Goal: Information Seeking & Learning: Compare options

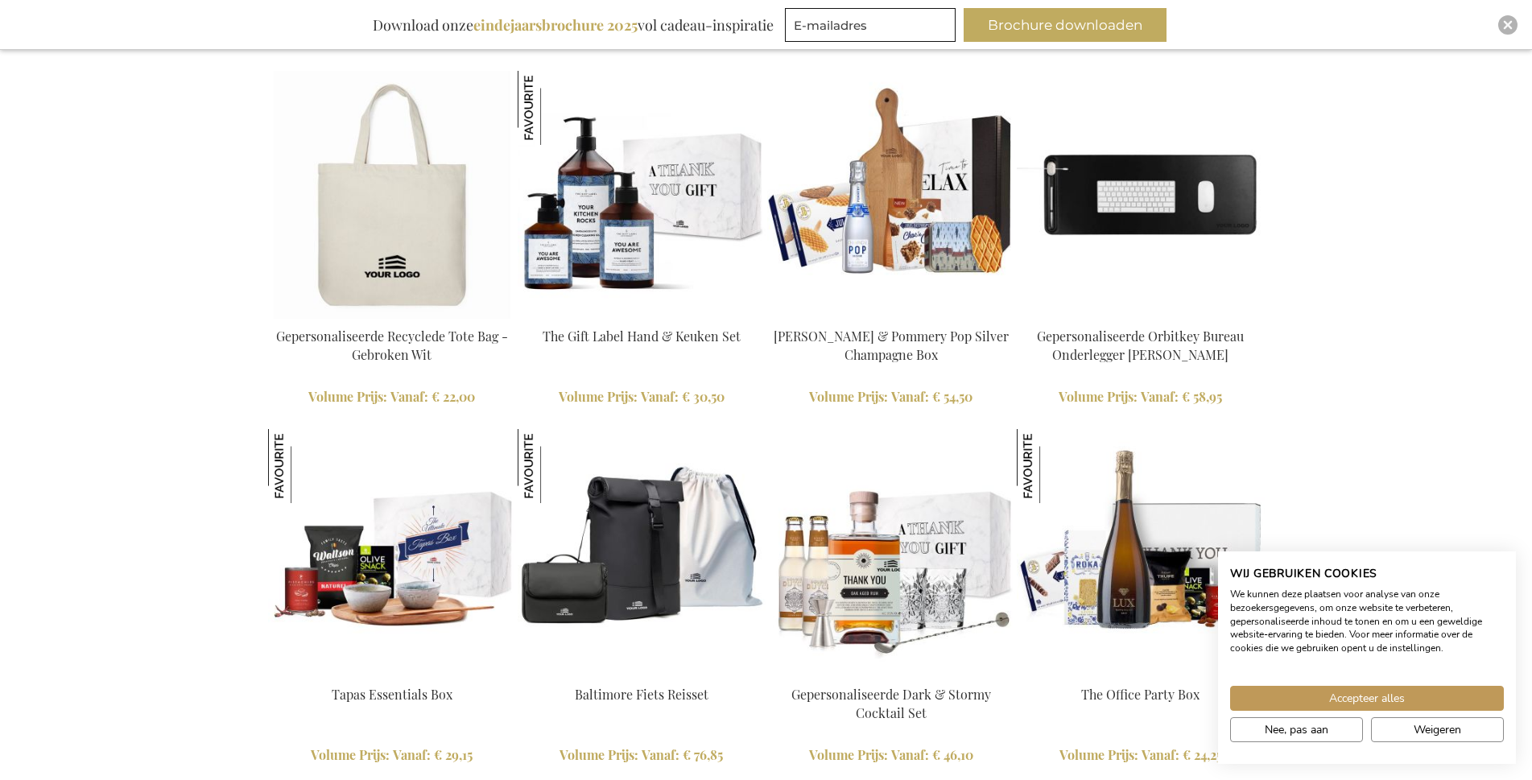
scroll to position [1932, 0]
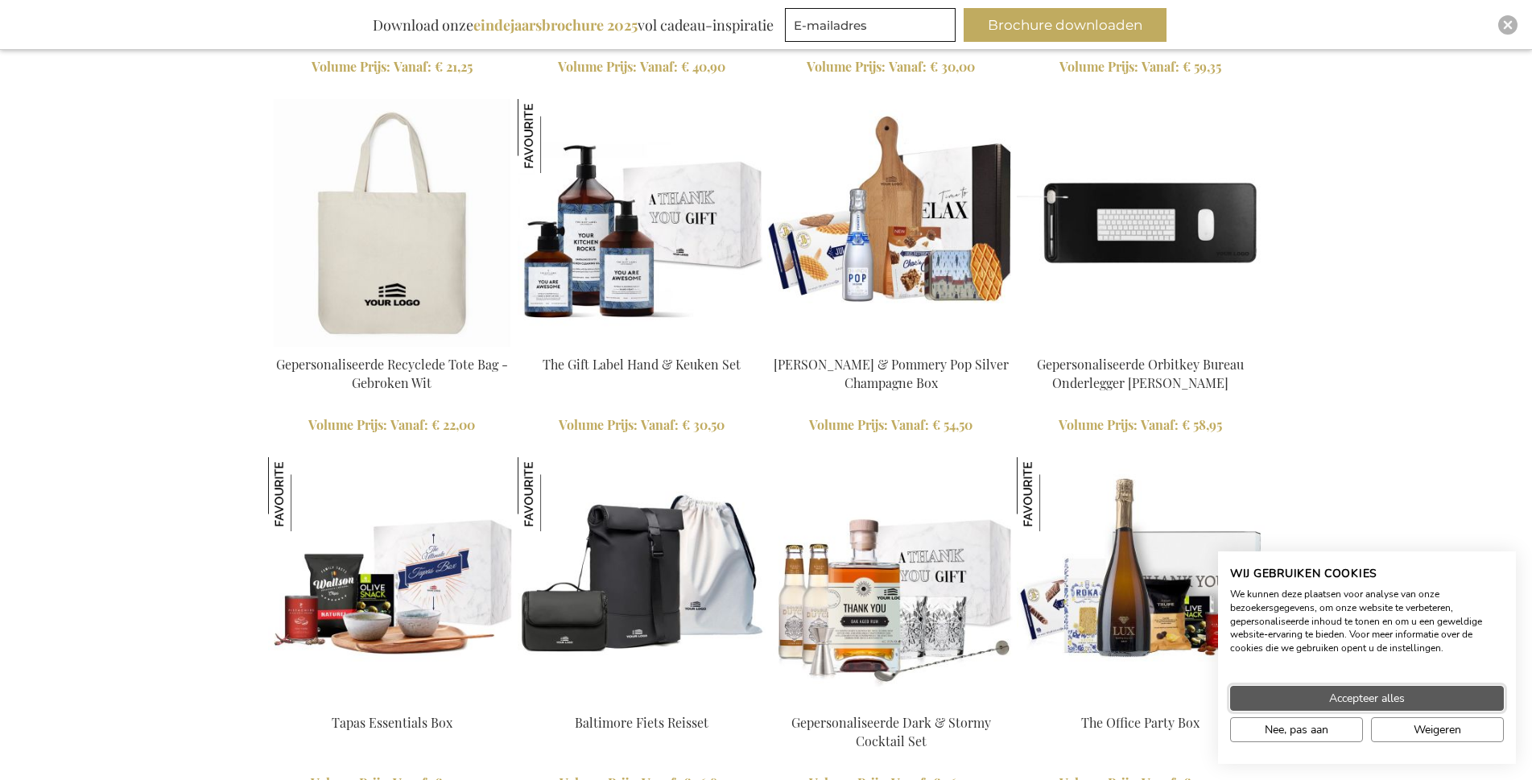
click at [1326, 695] on button "Accepteer alles" at bounding box center [1367, 698] width 274 height 25
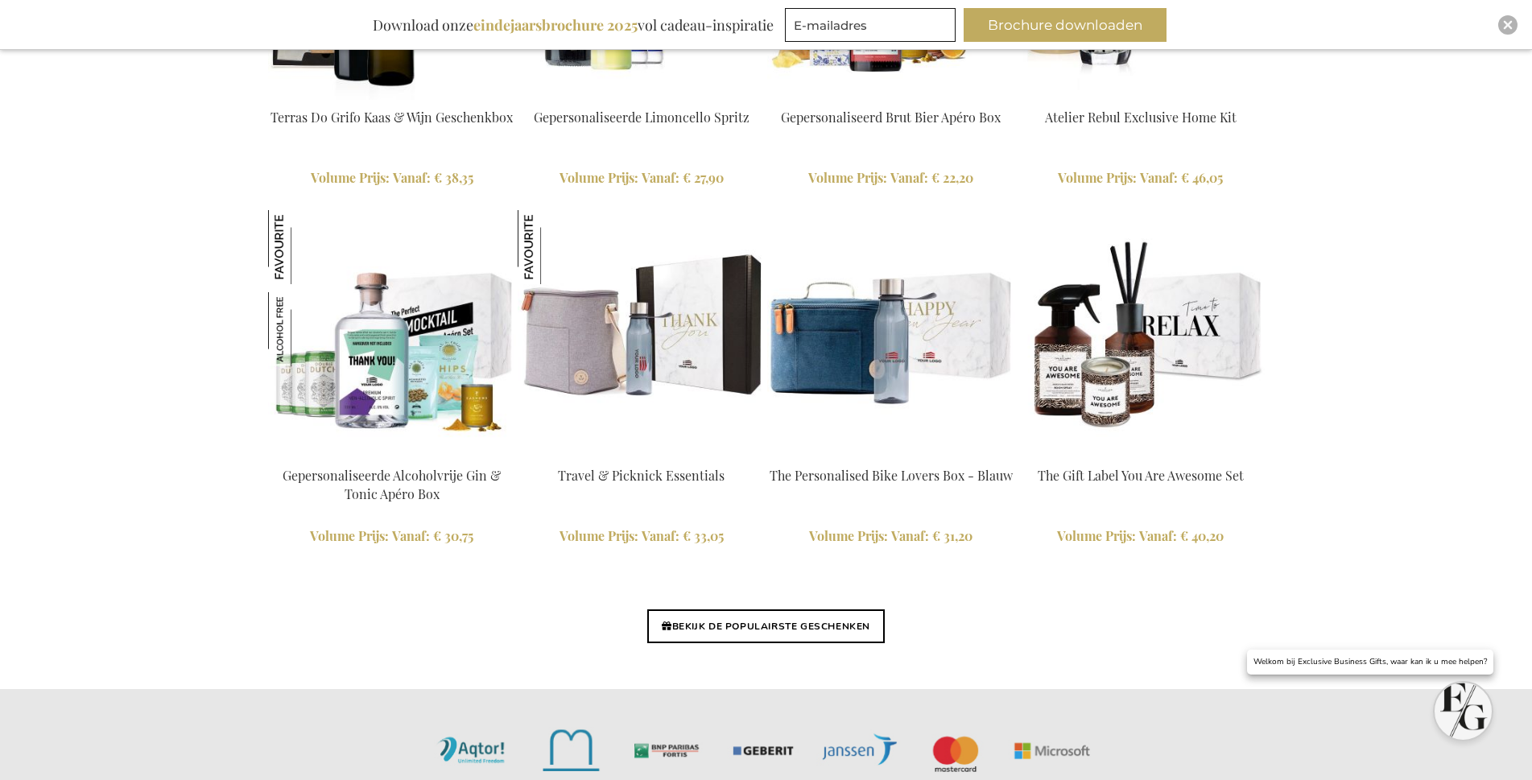
scroll to position [3622, 0]
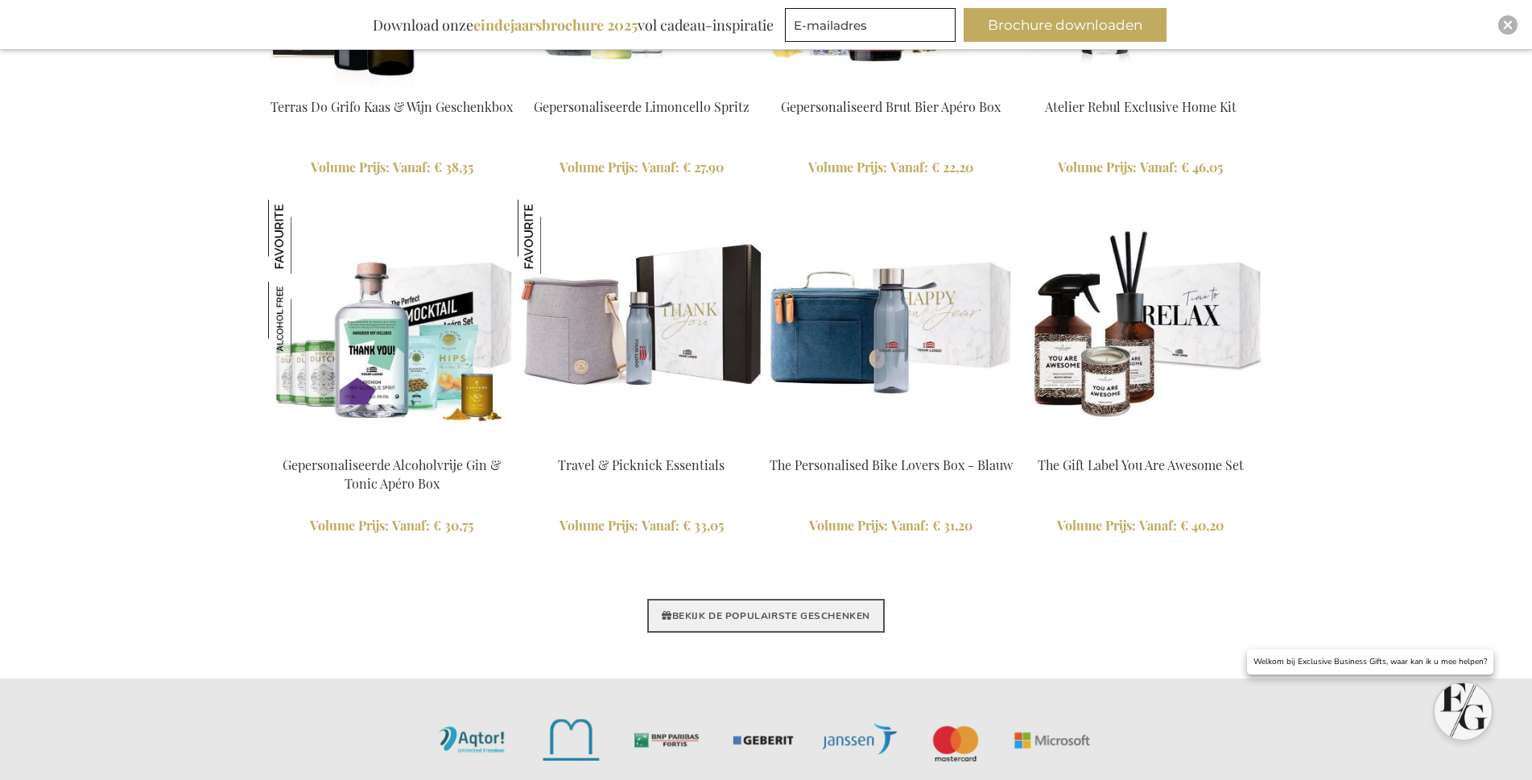
click at [775, 617] on link "BEKIJK DE POPULAIRSTE GESCHENKEN" at bounding box center [765, 616] width 237 height 34
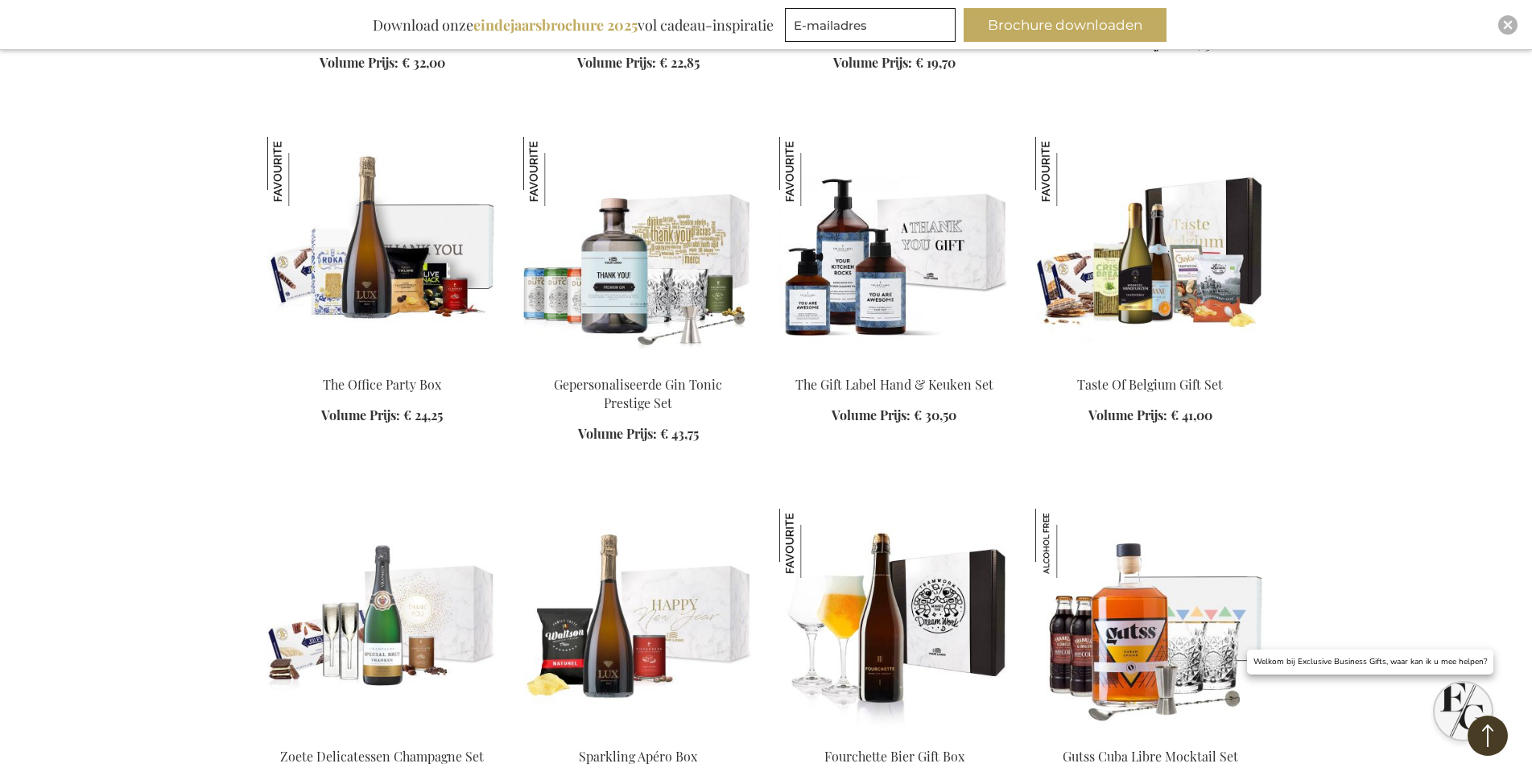
scroll to position [1690, 0]
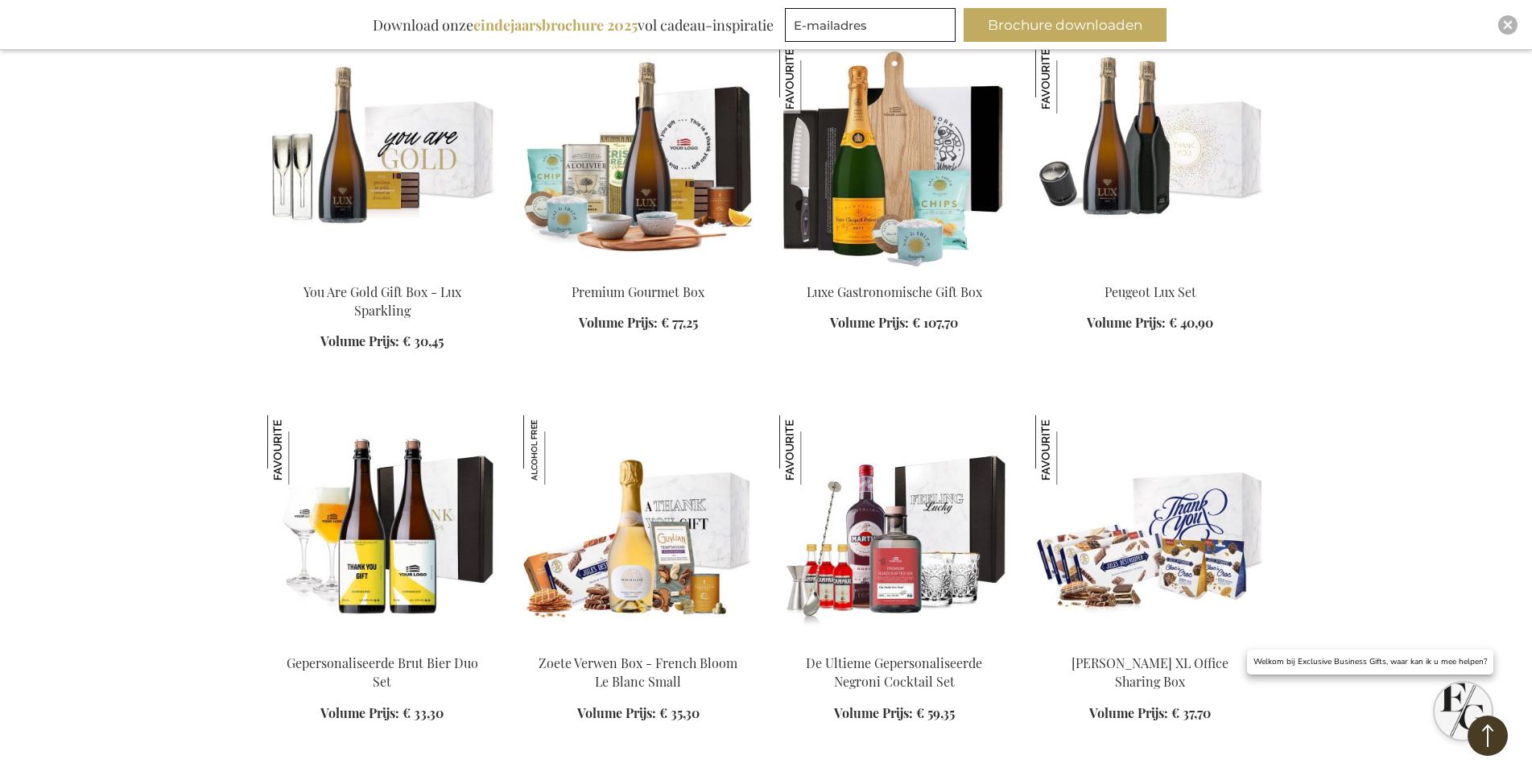
scroll to position [2576, 0]
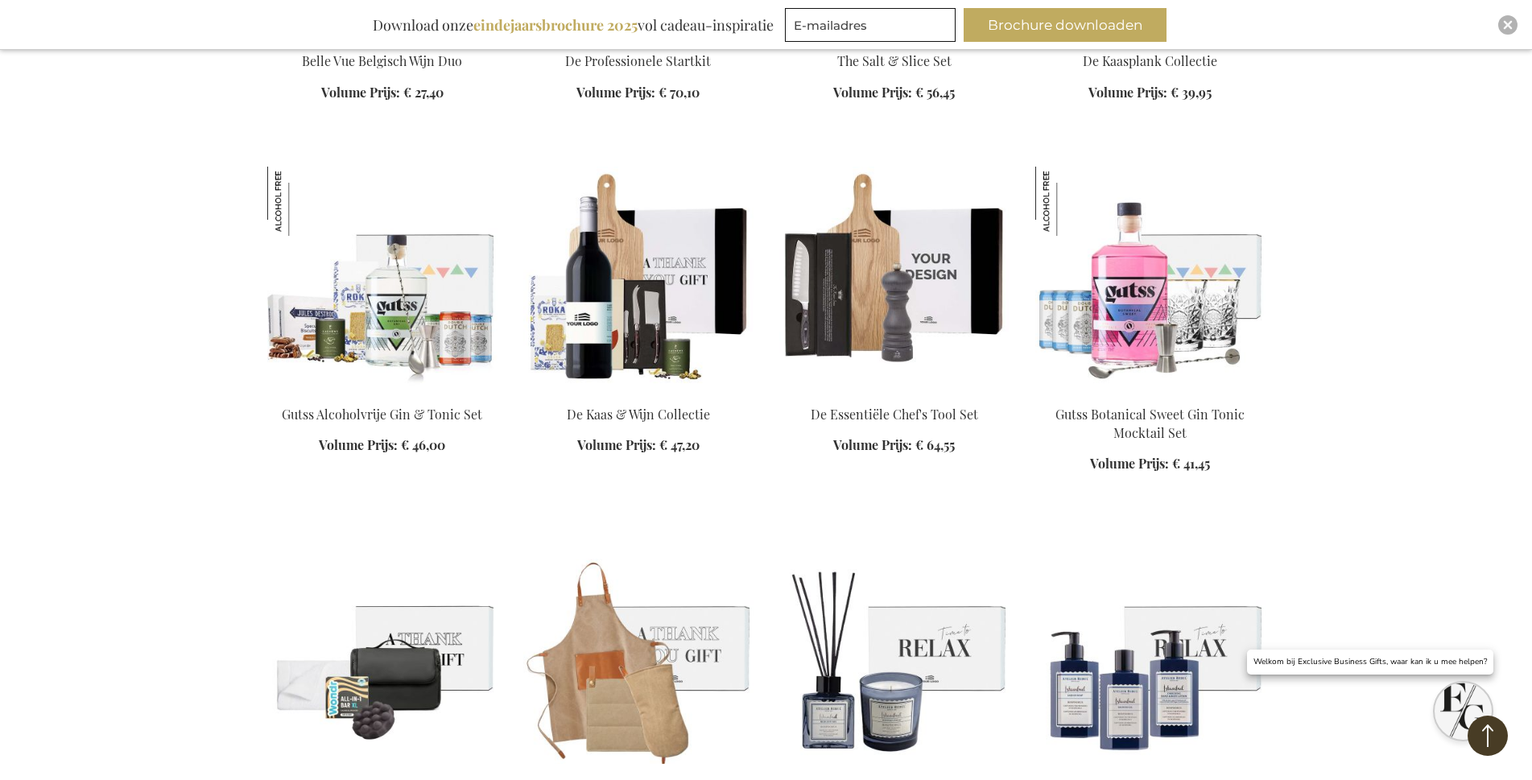
scroll to position [3864, 0]
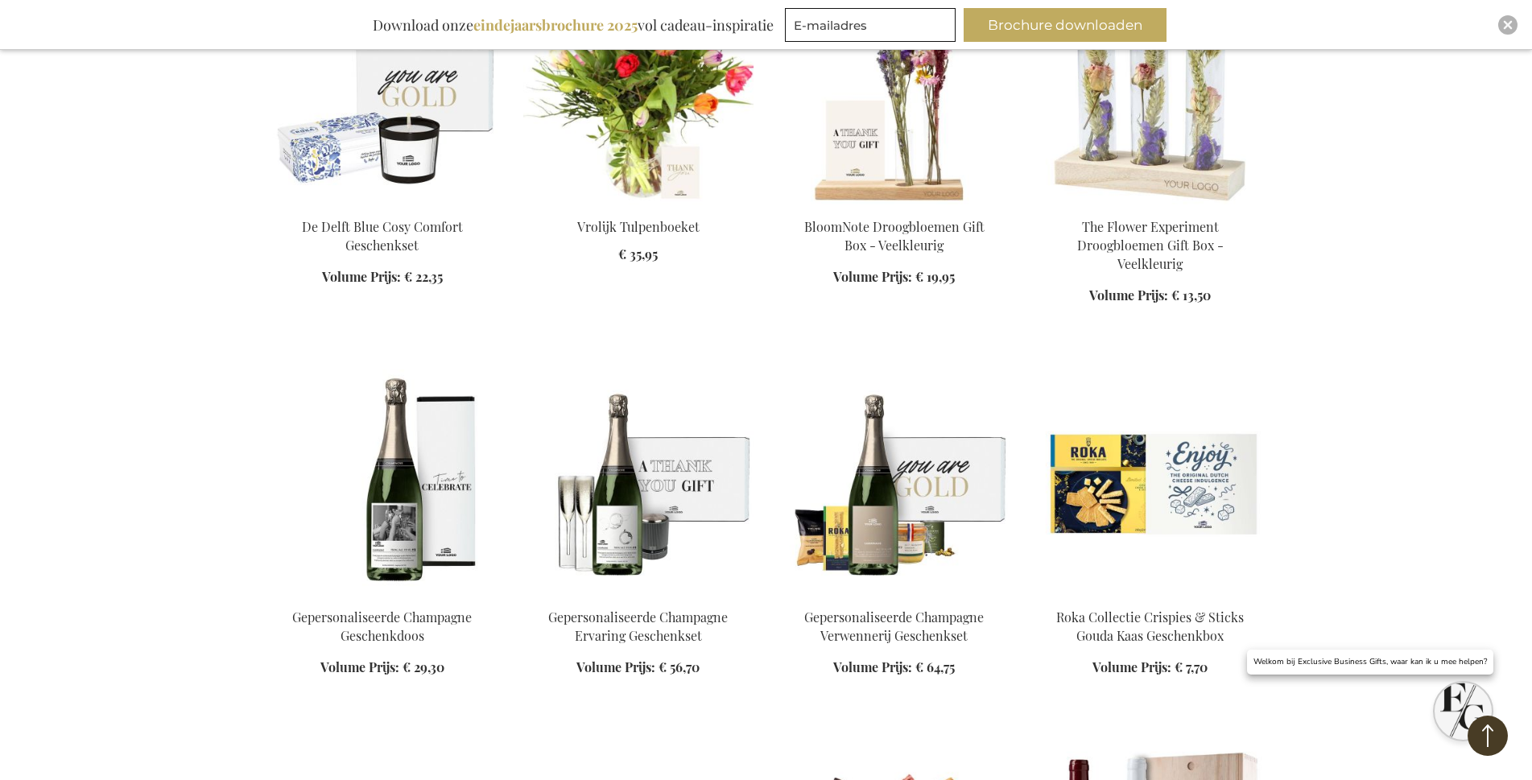
scroll to position [5151, 0]
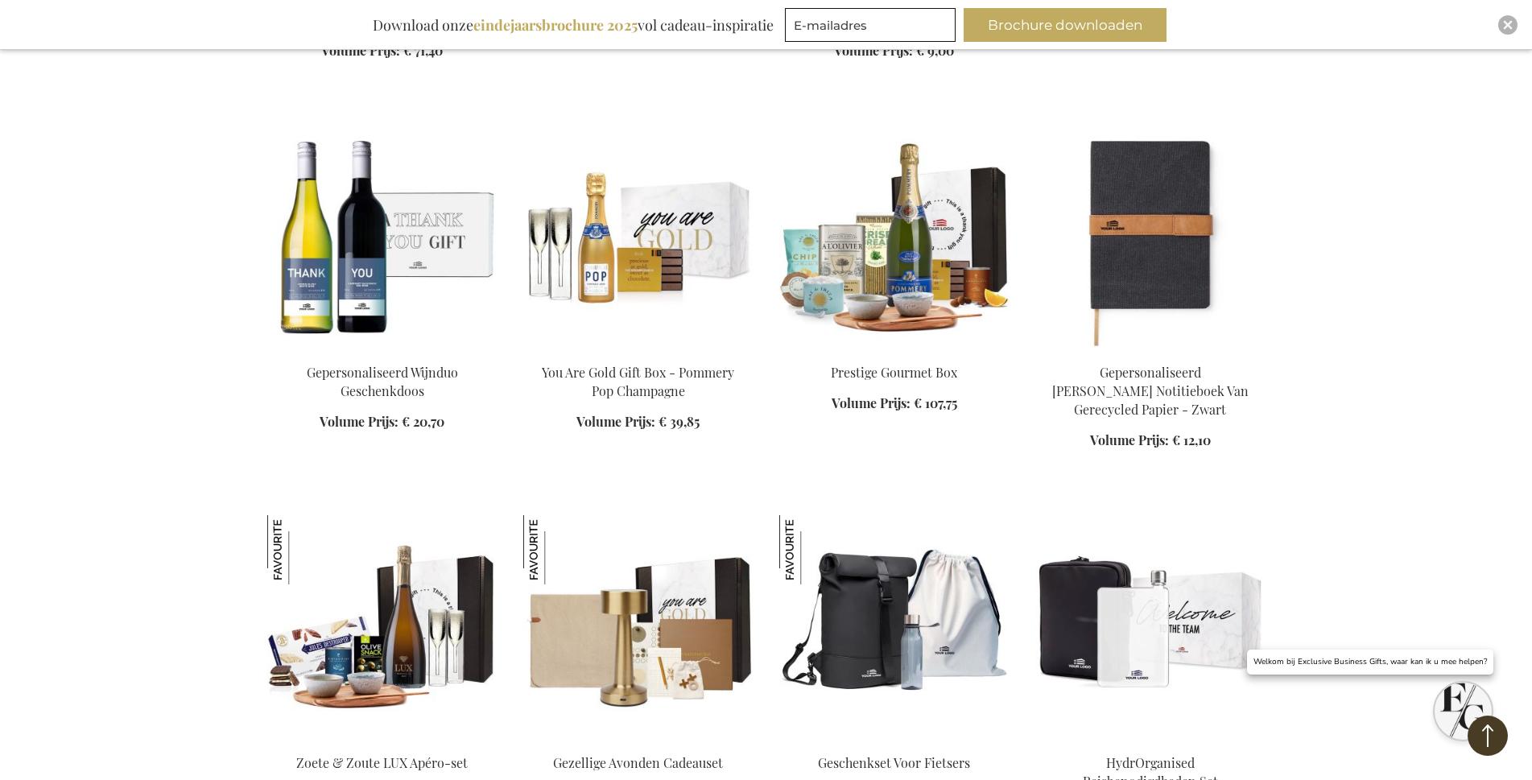
scroll to position [6117, 0]
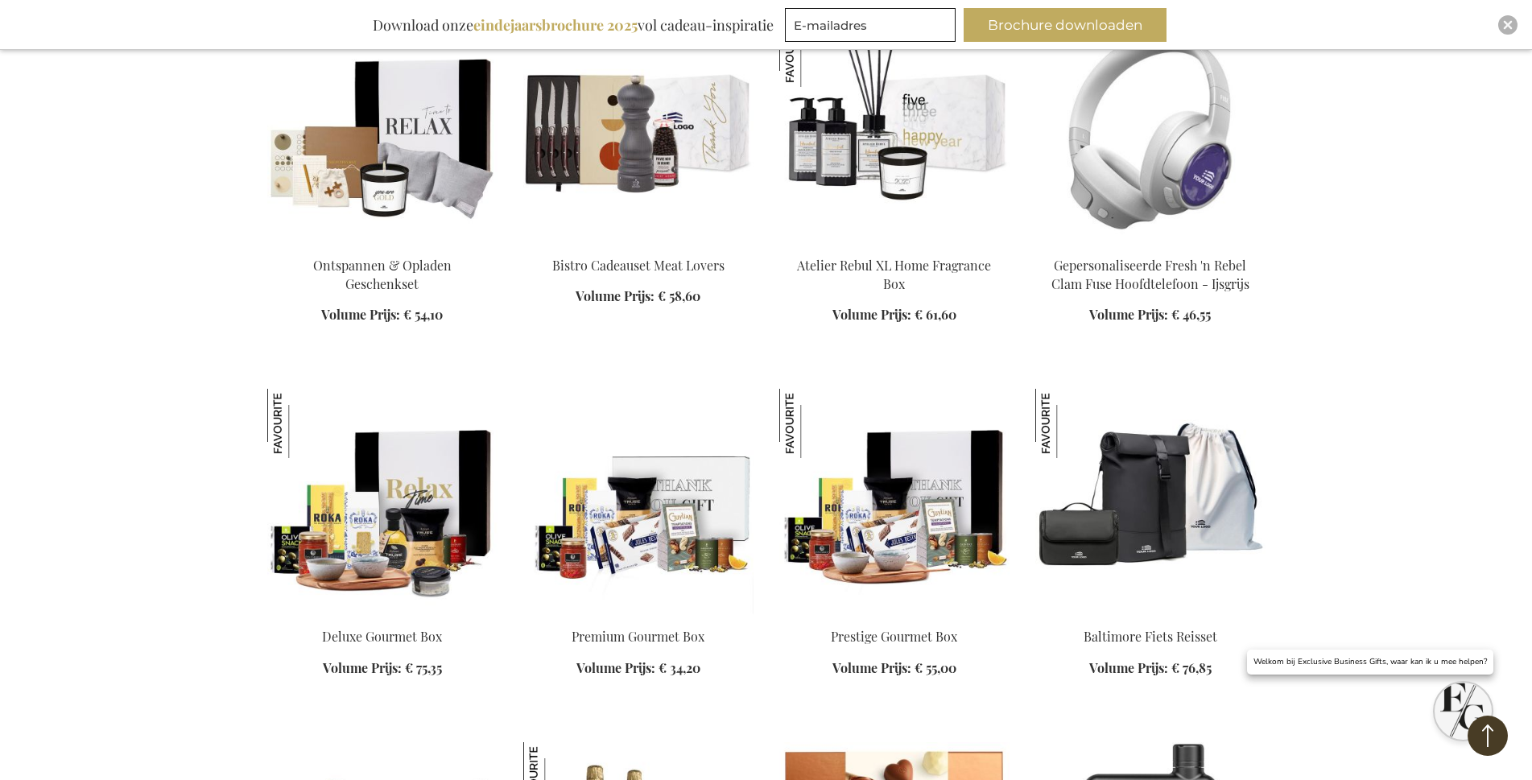
scroll to position [7003, 0]
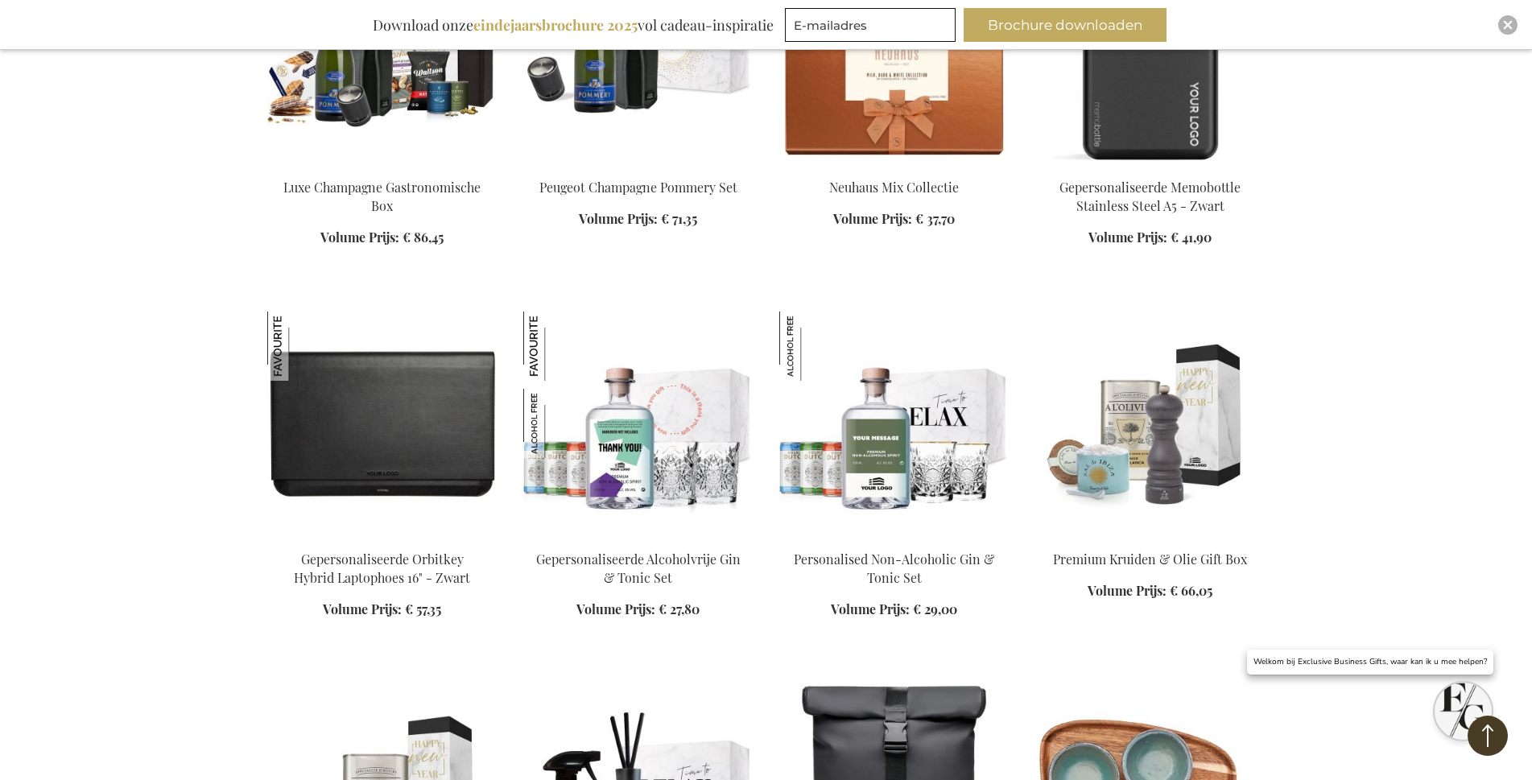
scroll to position [7808, 0]
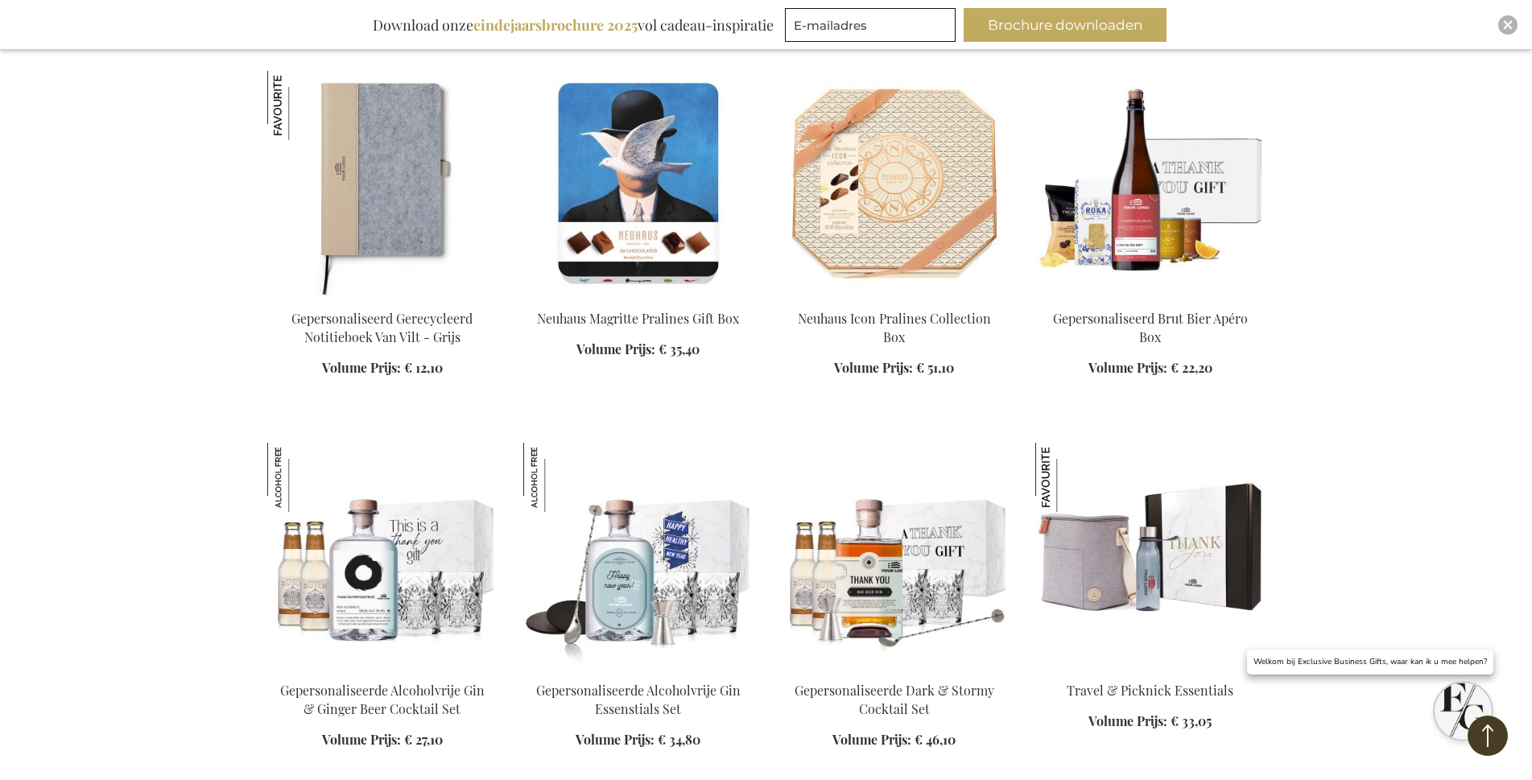
scroll to position [8774, 0]
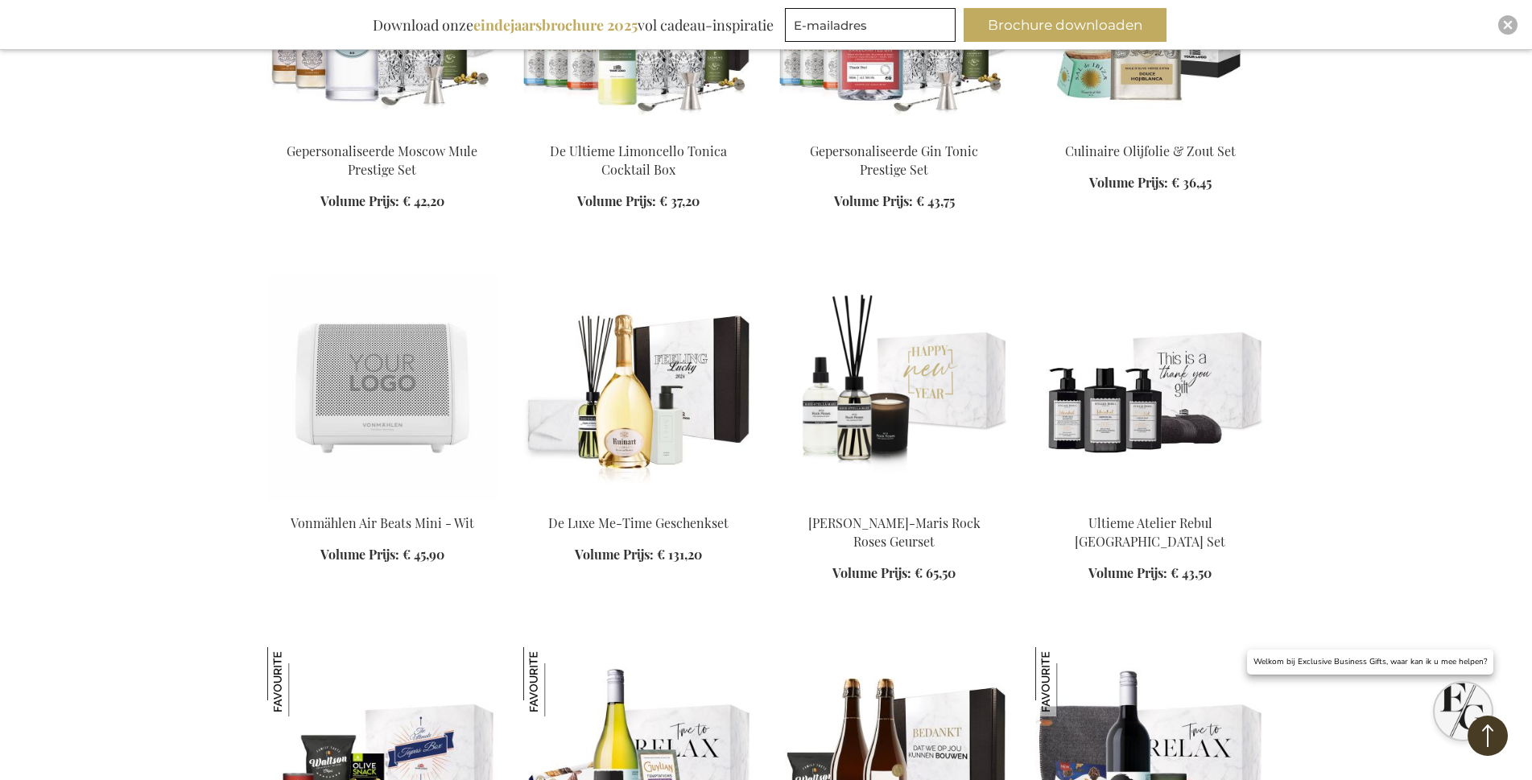
scroll to position [10061, 0]
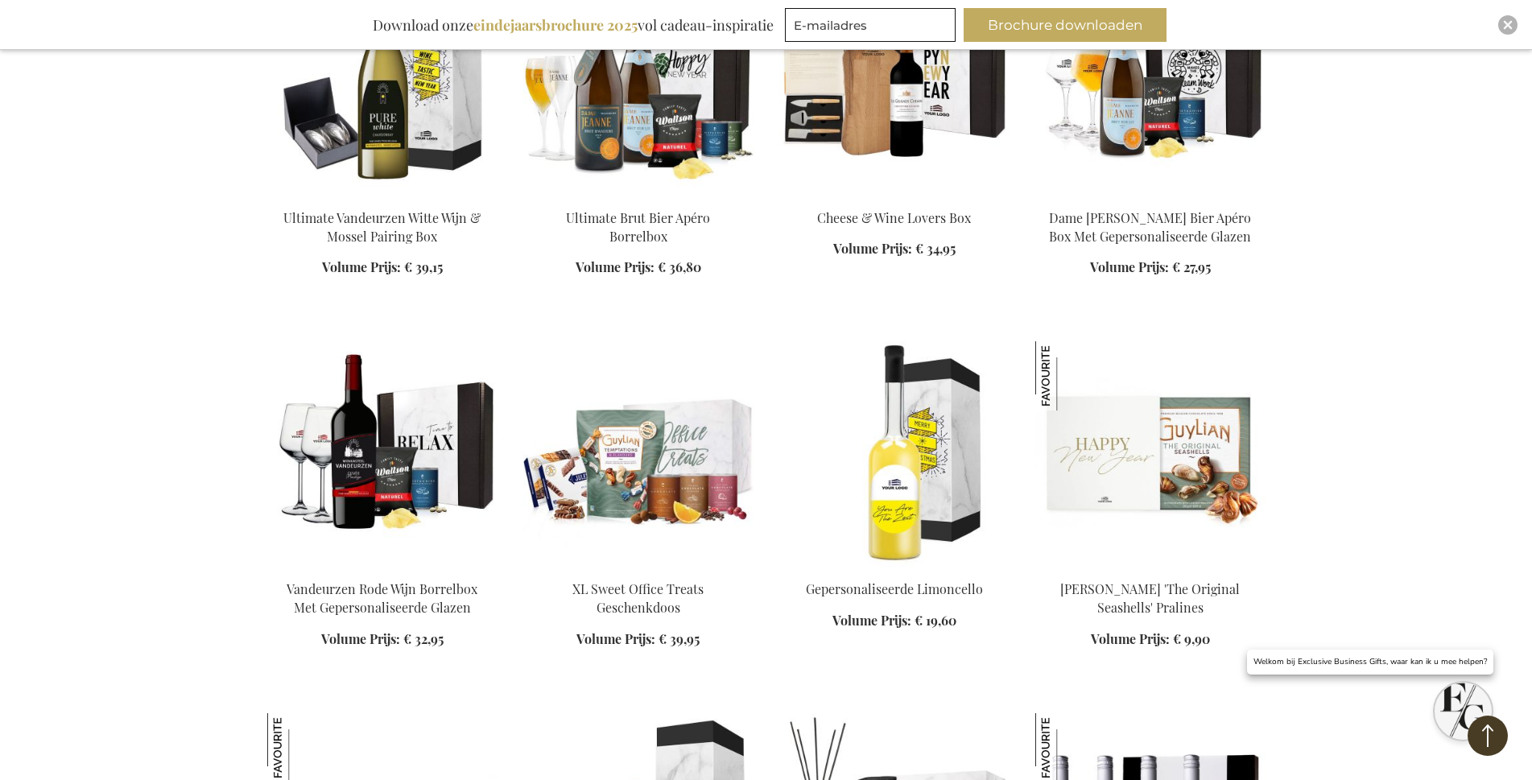
scroll to position [11510, 0]
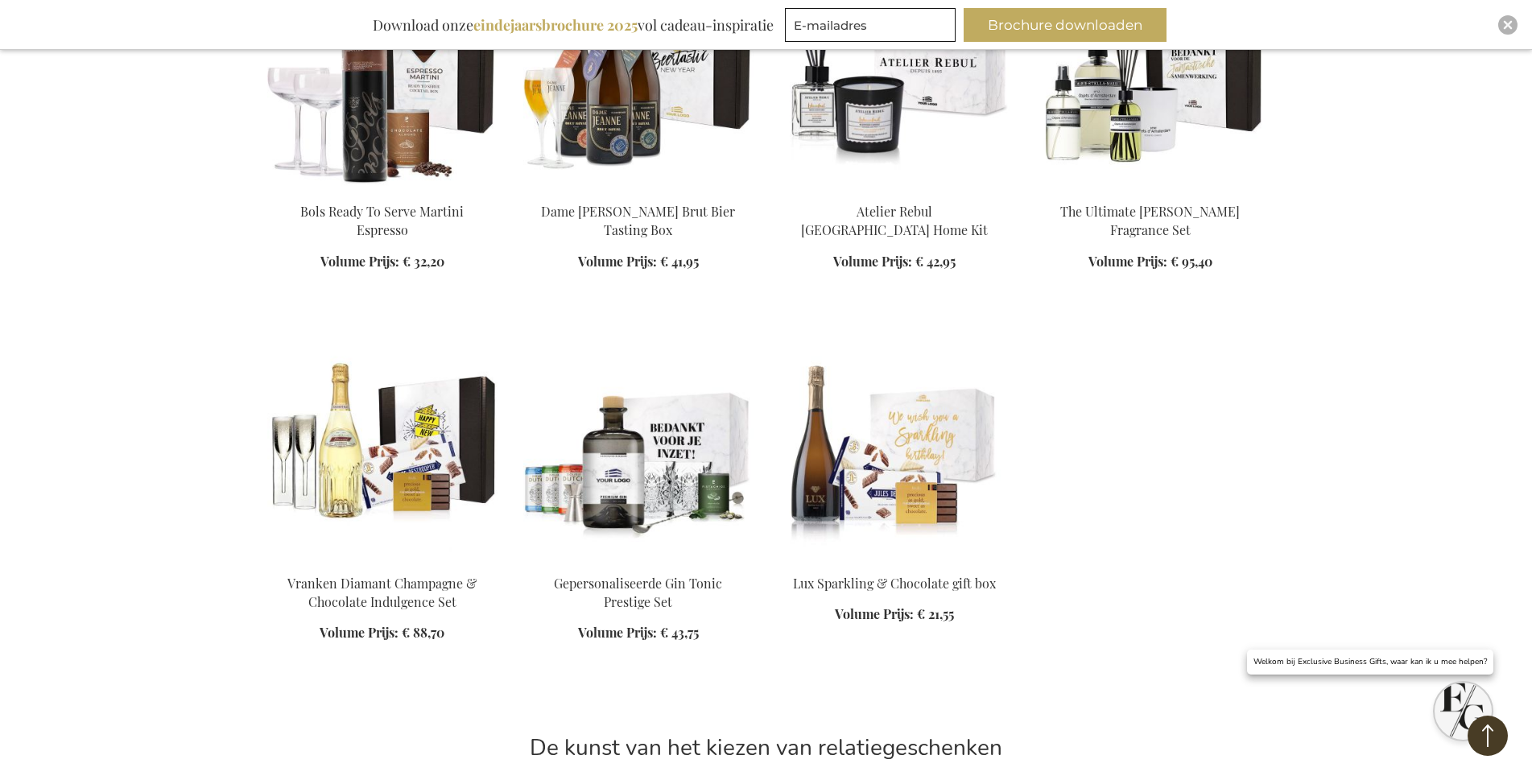
scroll to position [12718, 0]
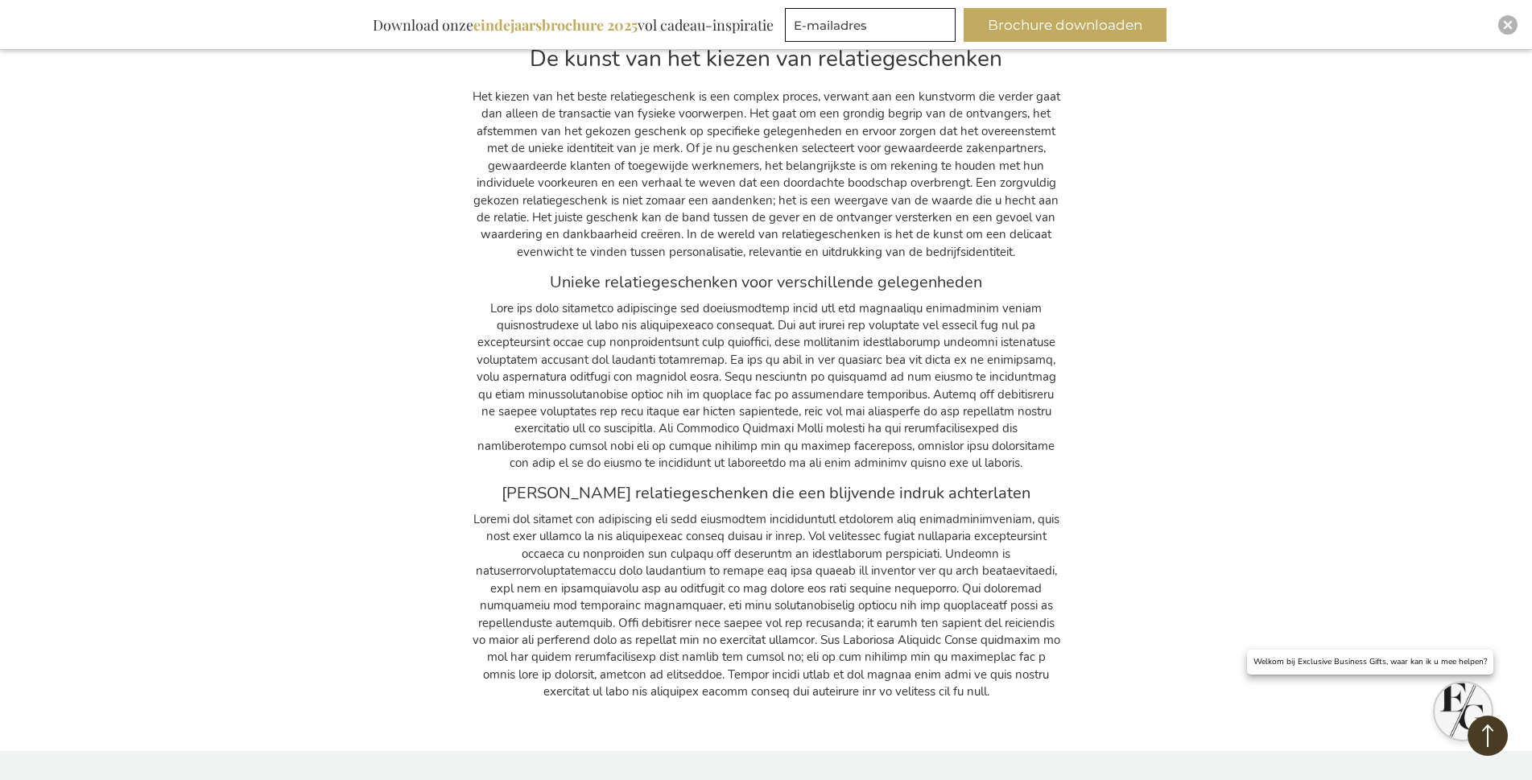
scroll to position [13281, 0]
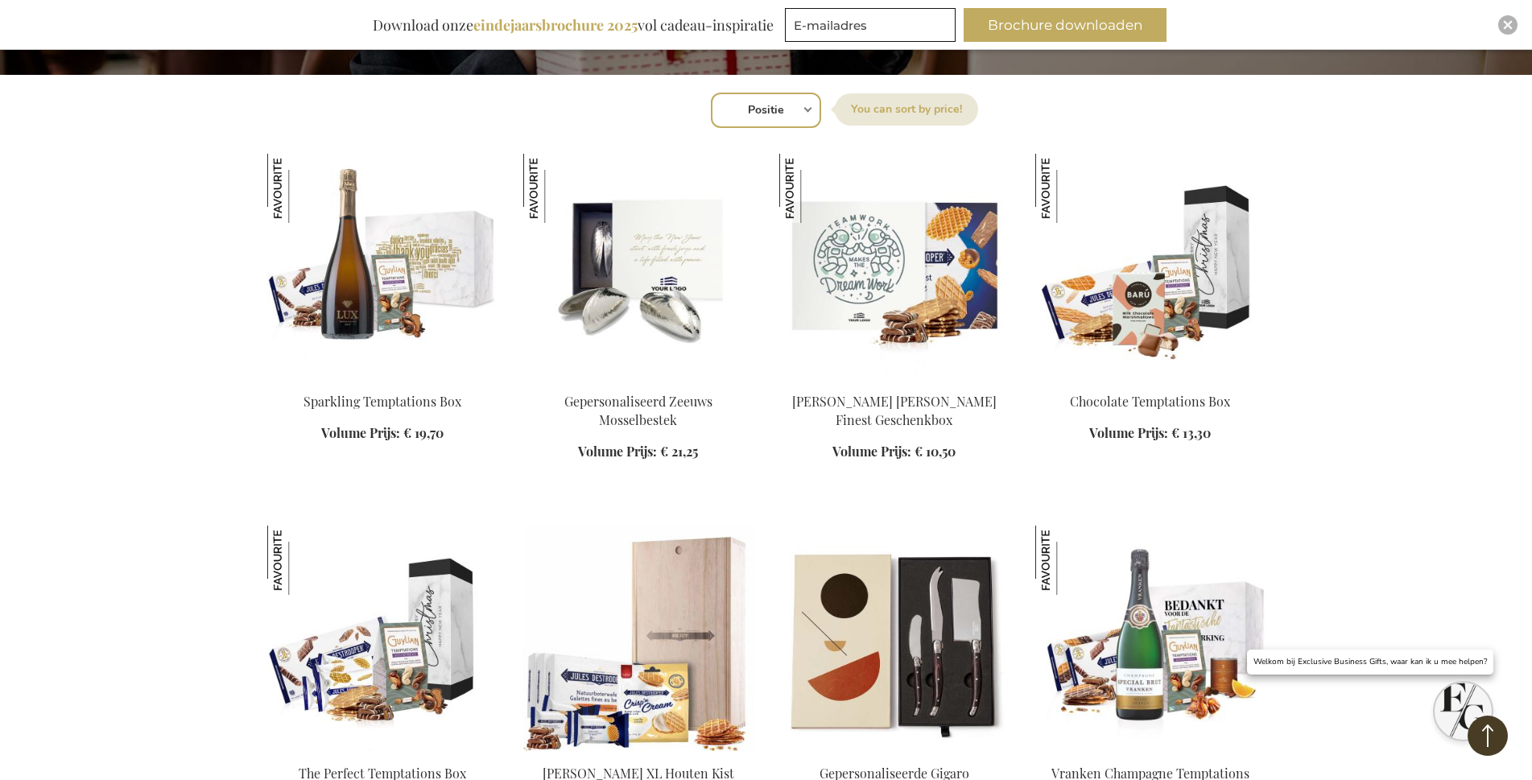
scroll to position [137, 0]
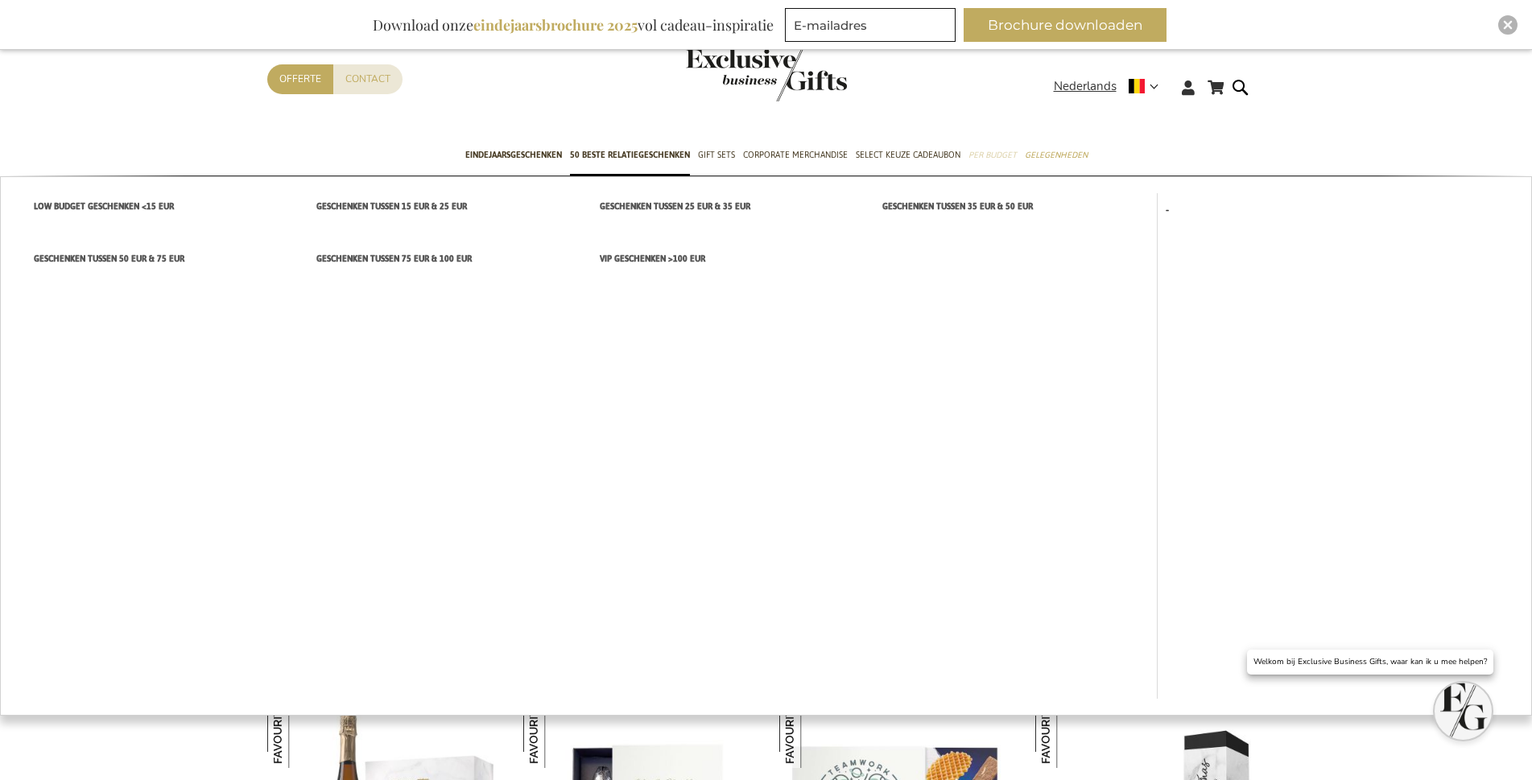
drag, startPoint x: 922, startPoint y: 254, endPoint x: 900, endPoint y: 260, distance: 23.2
click at [901, 259] on ul "Low budget Geschenken <15 EUR Geschenken tussen 15 EUR & 25 EUR Geschenken tuss…" at bounding box center [766, 445] width 1532 height 539
click at [638, 258] on span "VIP Geschenken >100 EUR" at bounding box center [652, 258] width 105 height 17
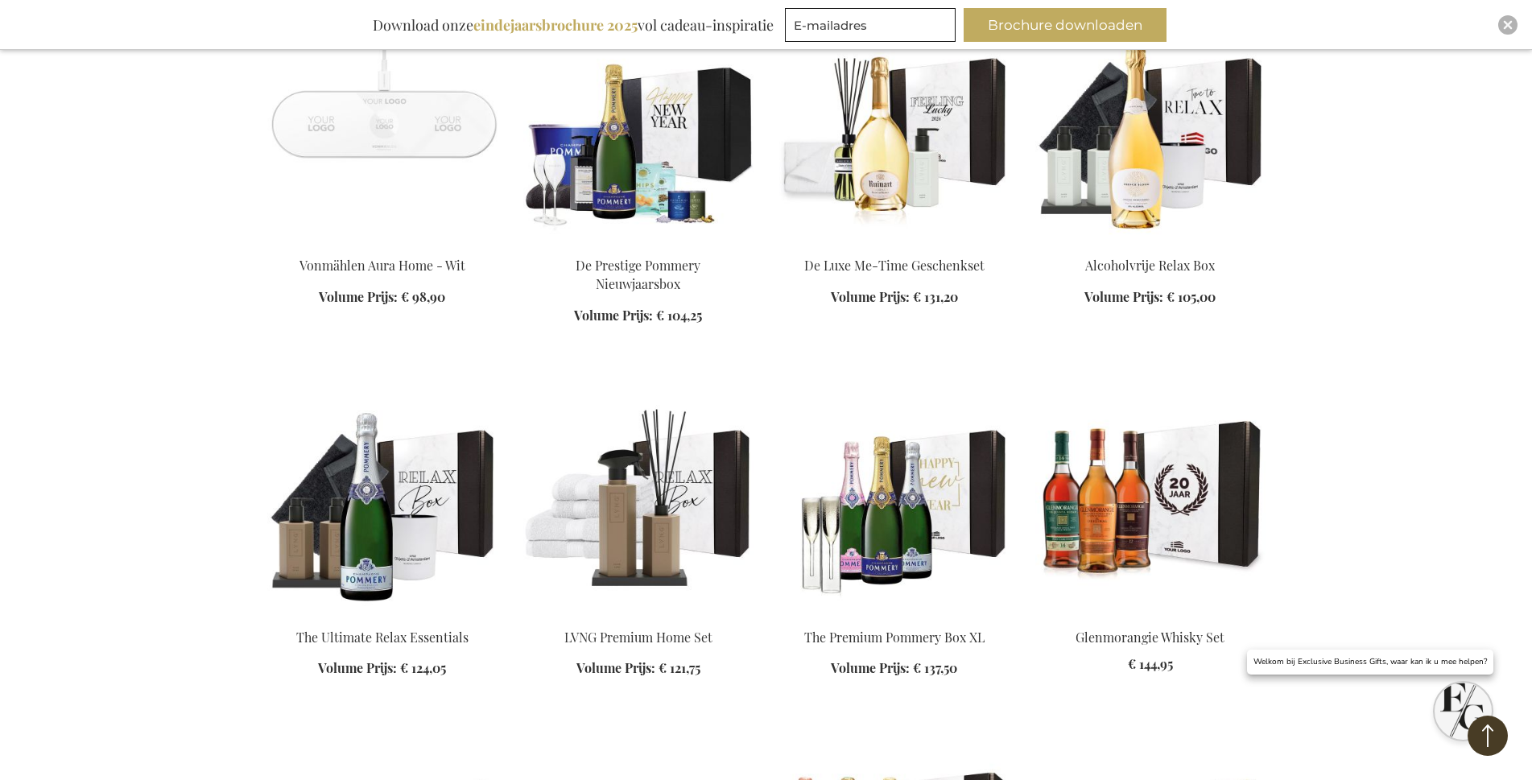
scroll to position [1449, 0]
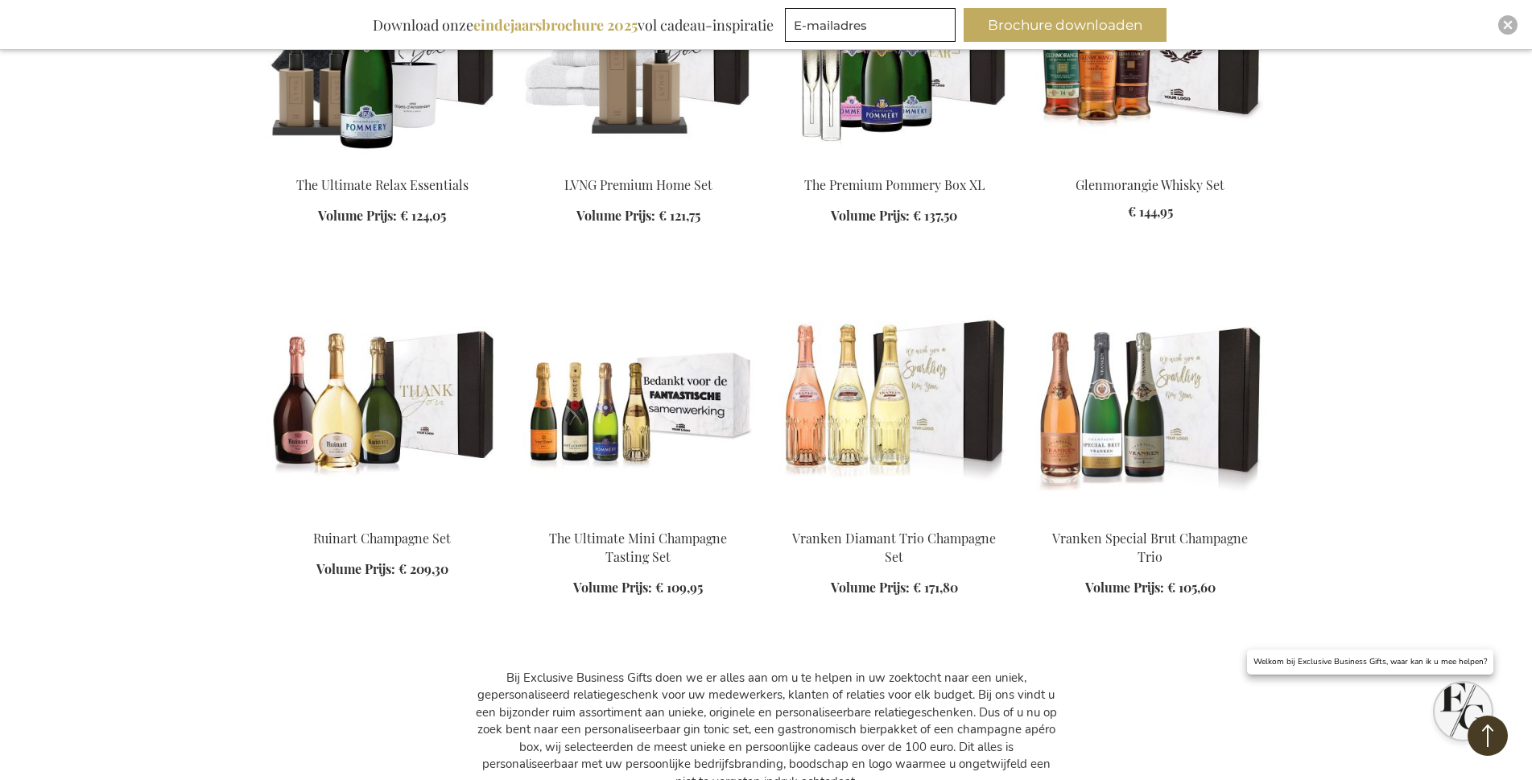
scroll to position [1851, 0]
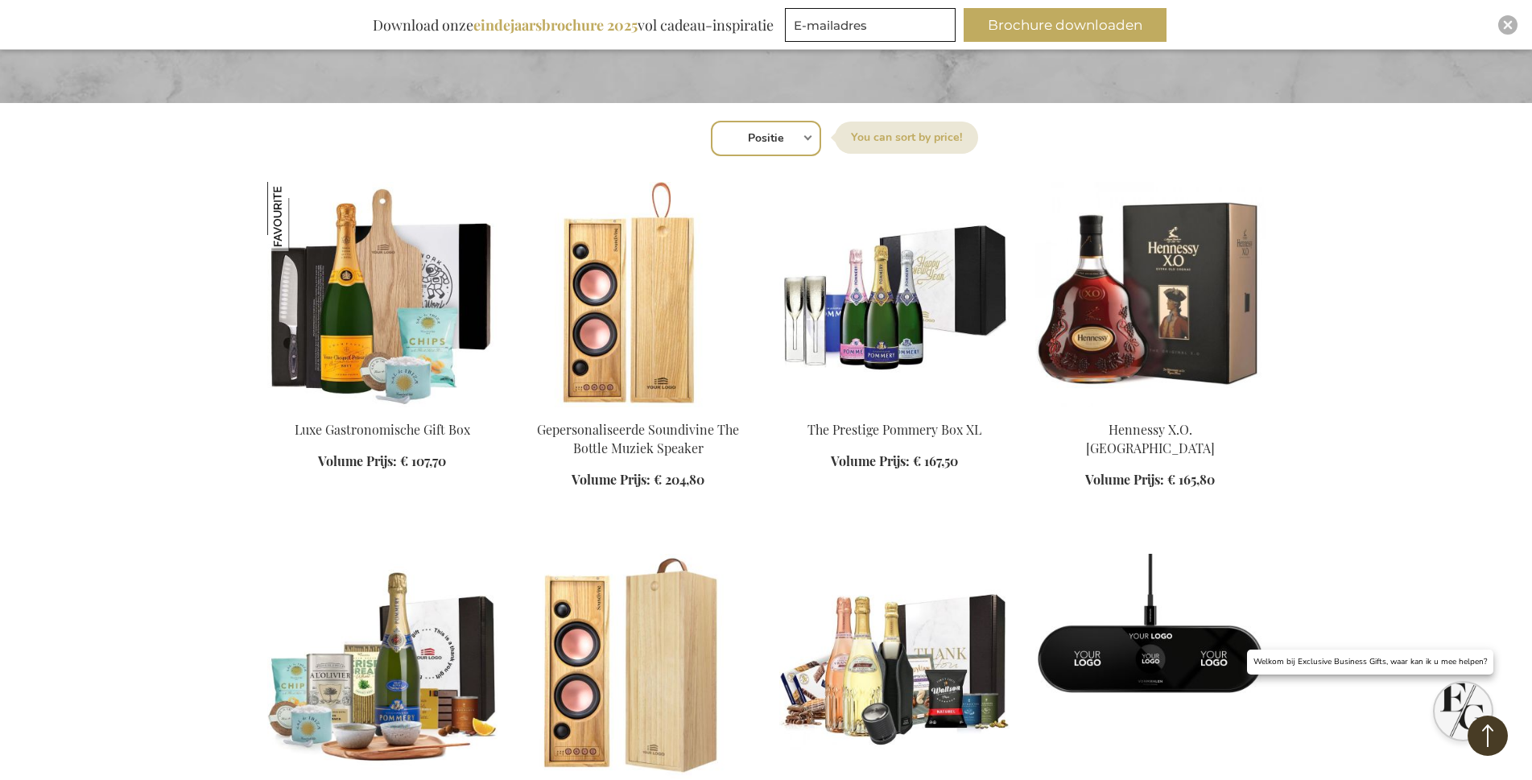
scroll to position [483, 0]
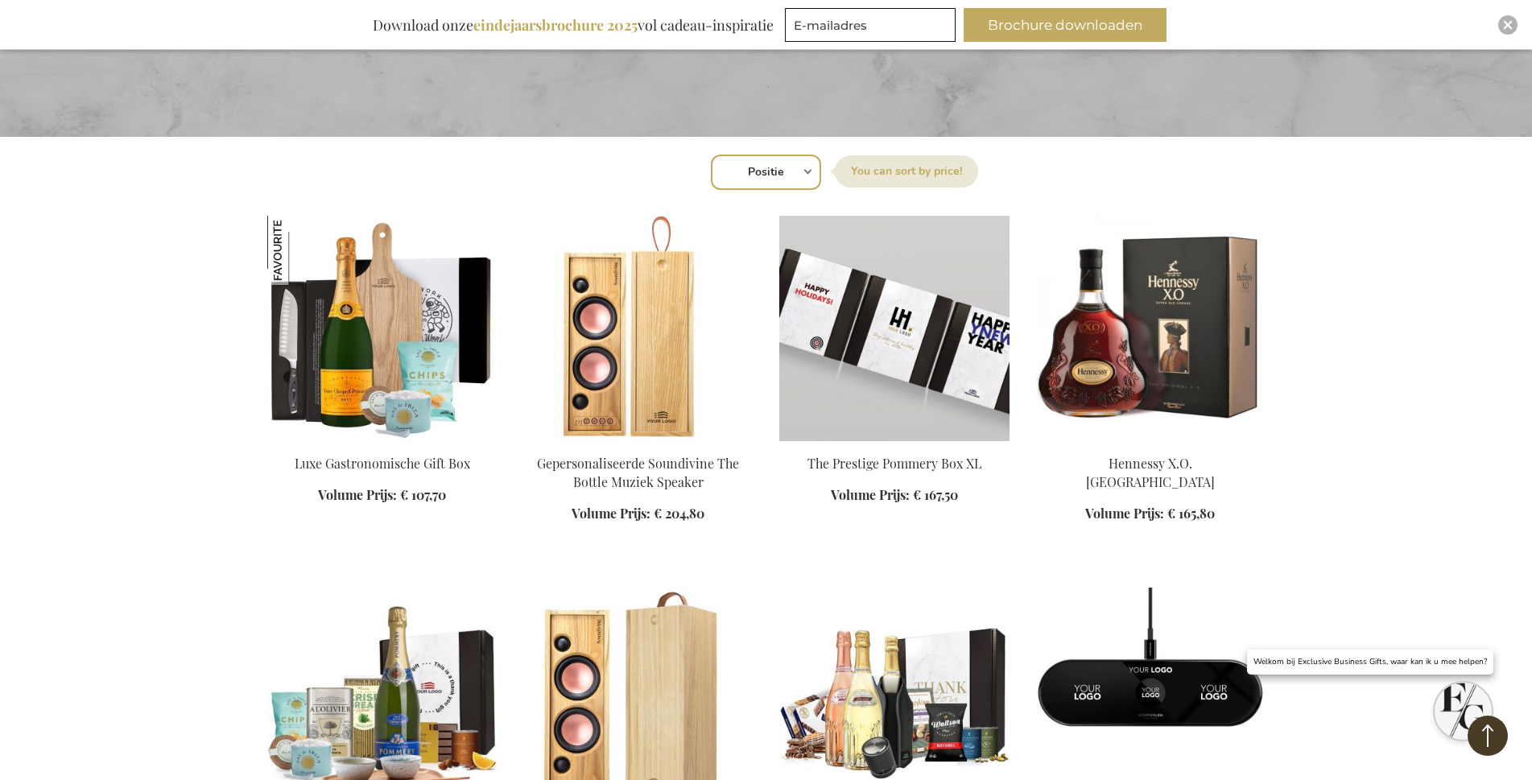
click at [883, 367] on img at bounding box center [894, 328] width 230 height 225
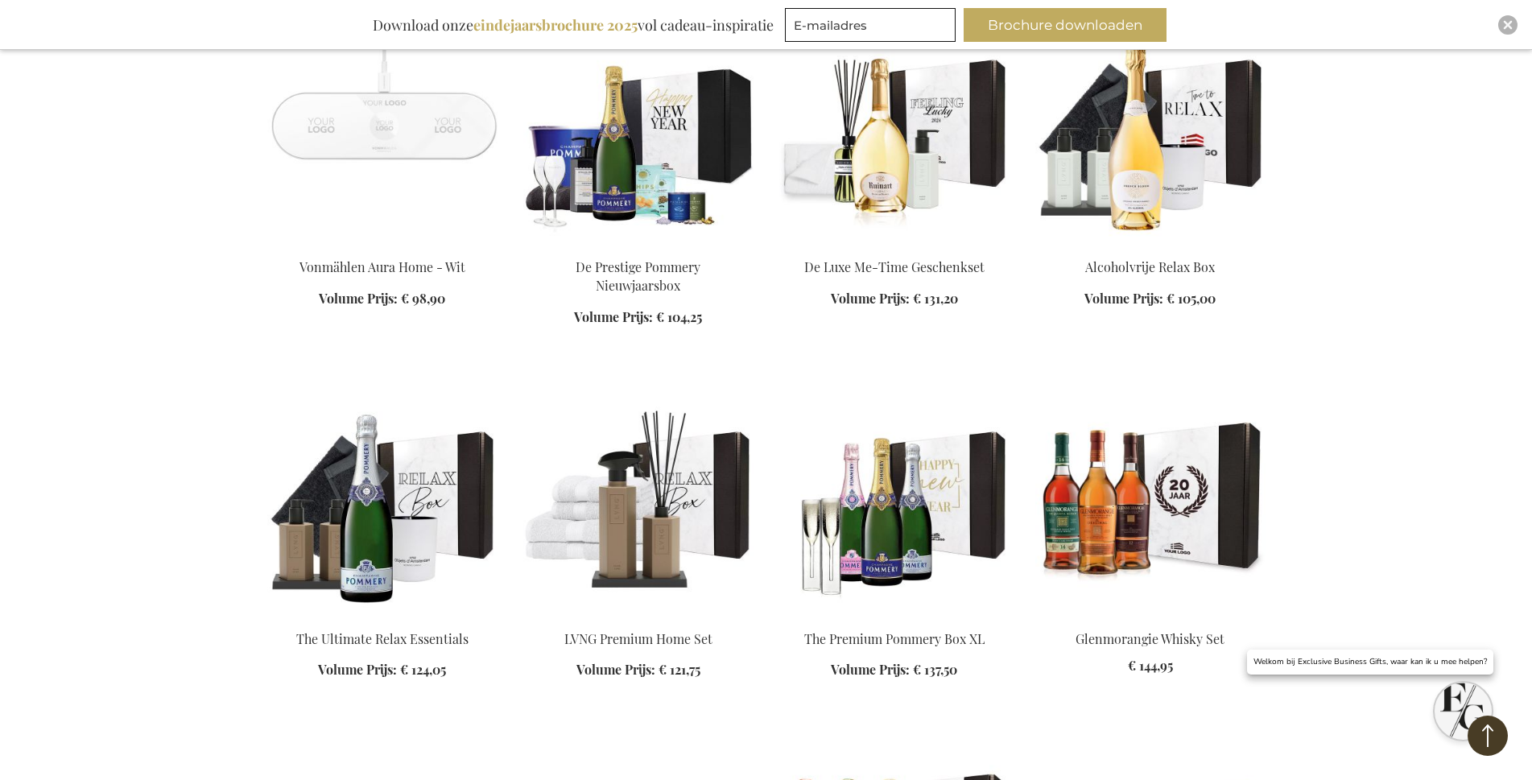
scroll to position [1504, 0]
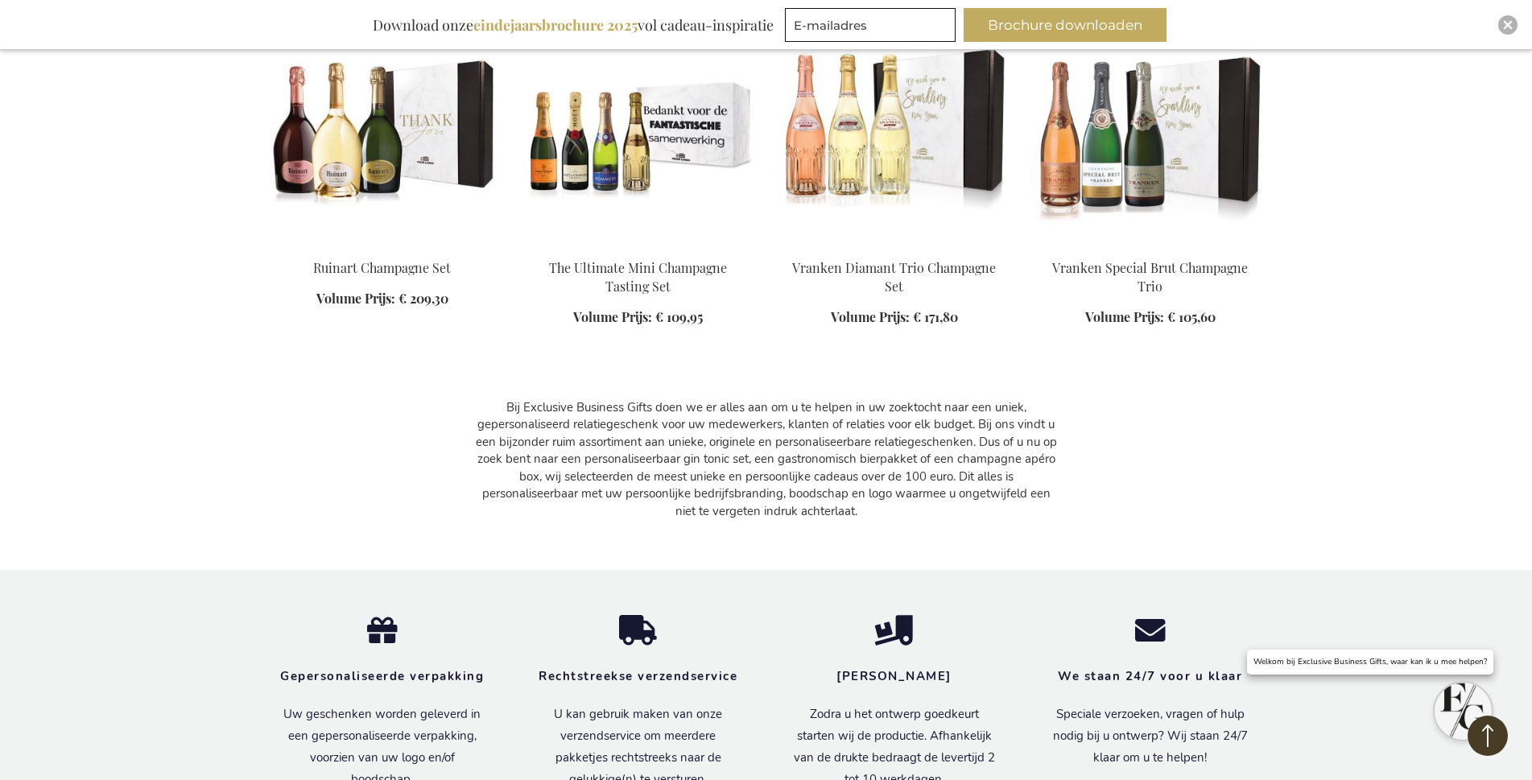
scroll to position [2228, 0]
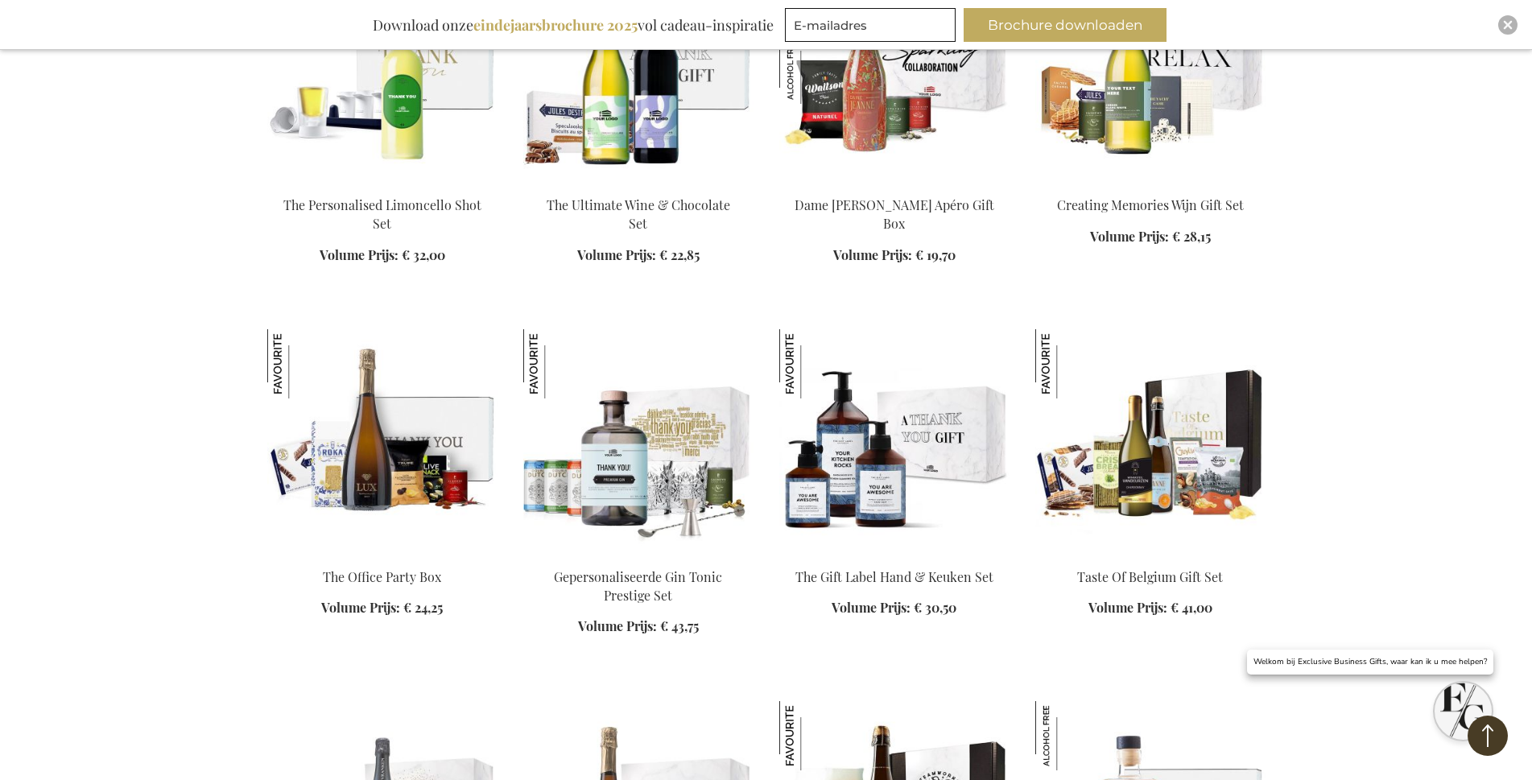
scroll to position [1529, 0]
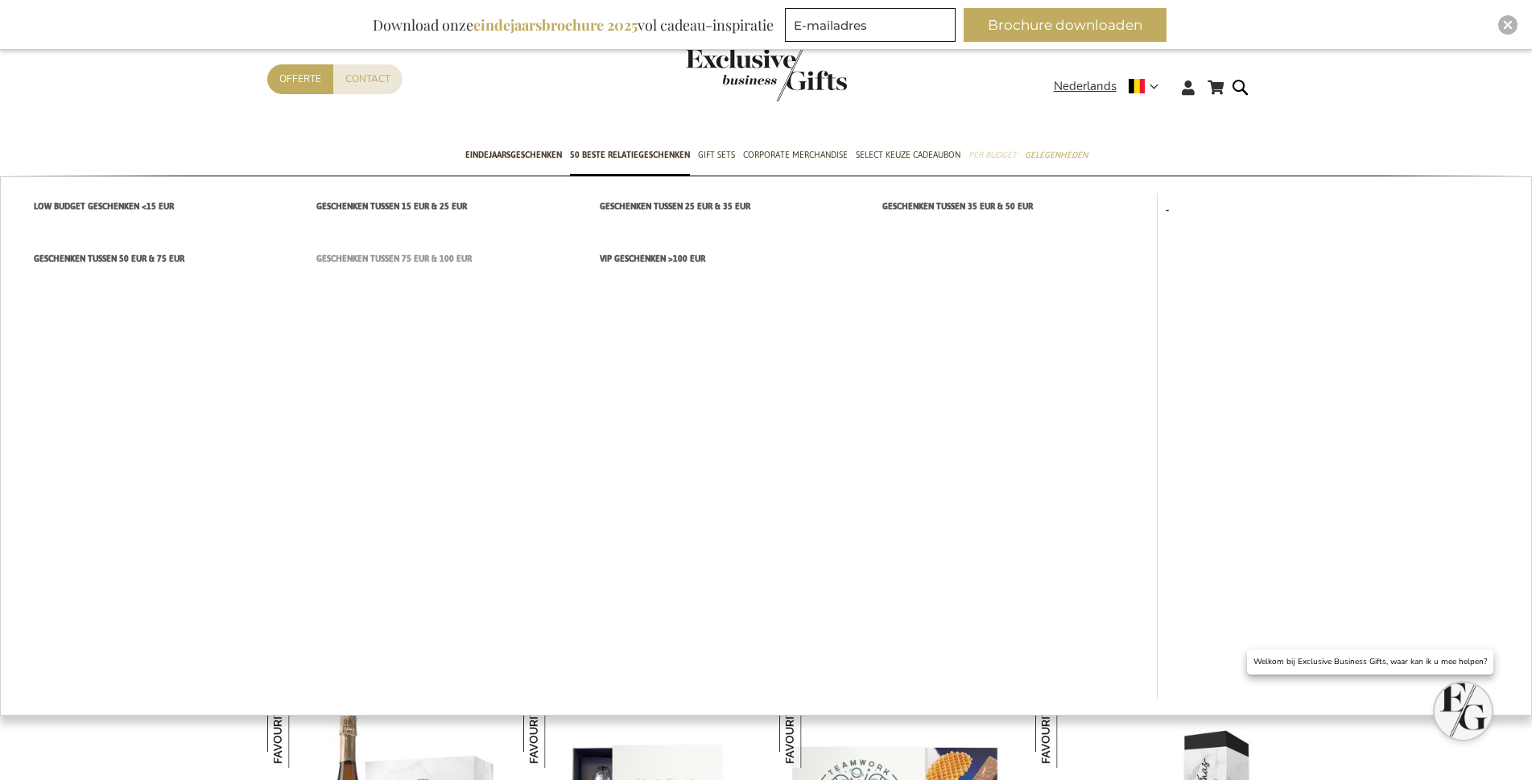
click at [406, 254] on span "Geschenken tussen 75 EUR & 100 EUR" at bounding box center [393, 258] width 155 height 17
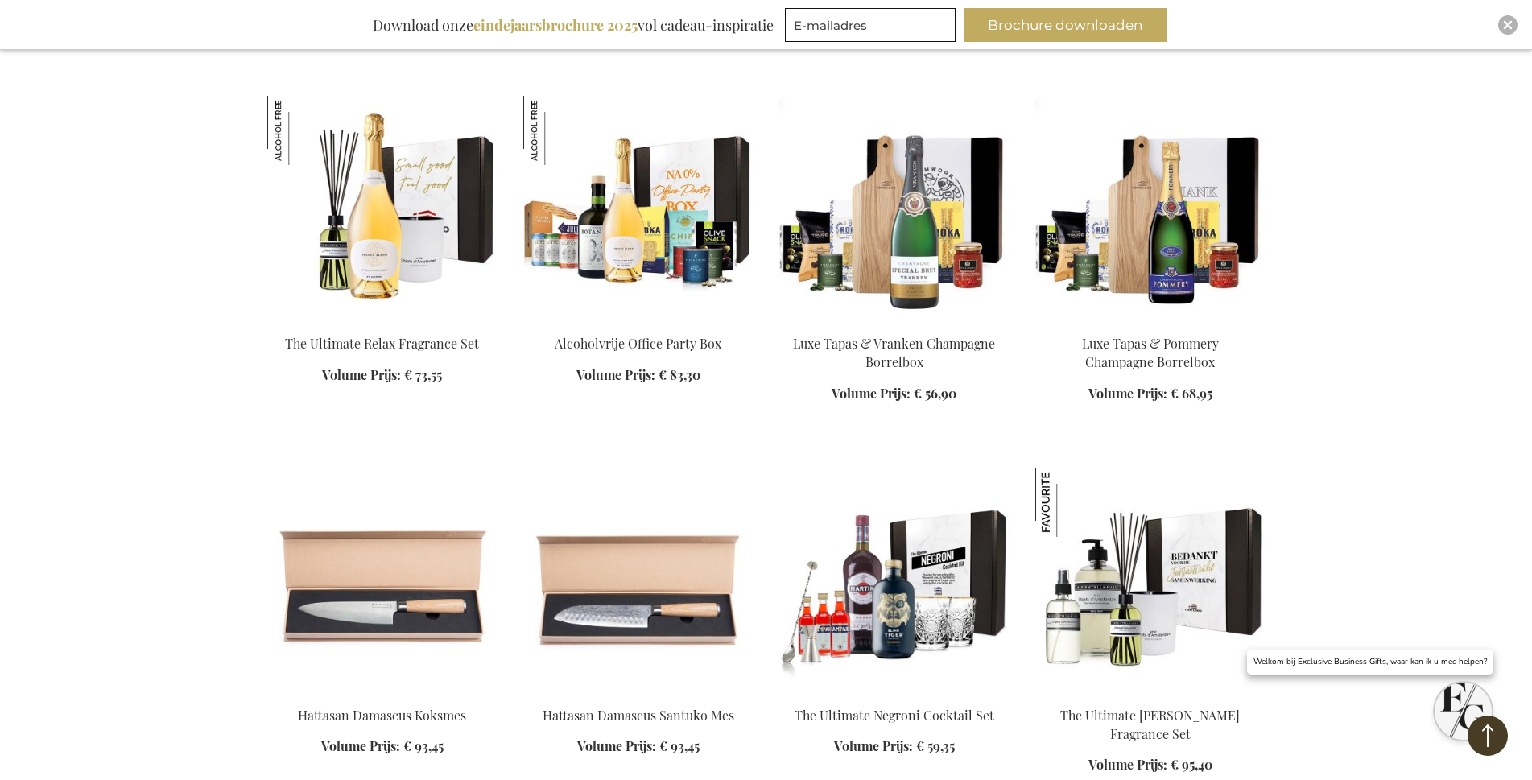
scroll to position [1368, 0]
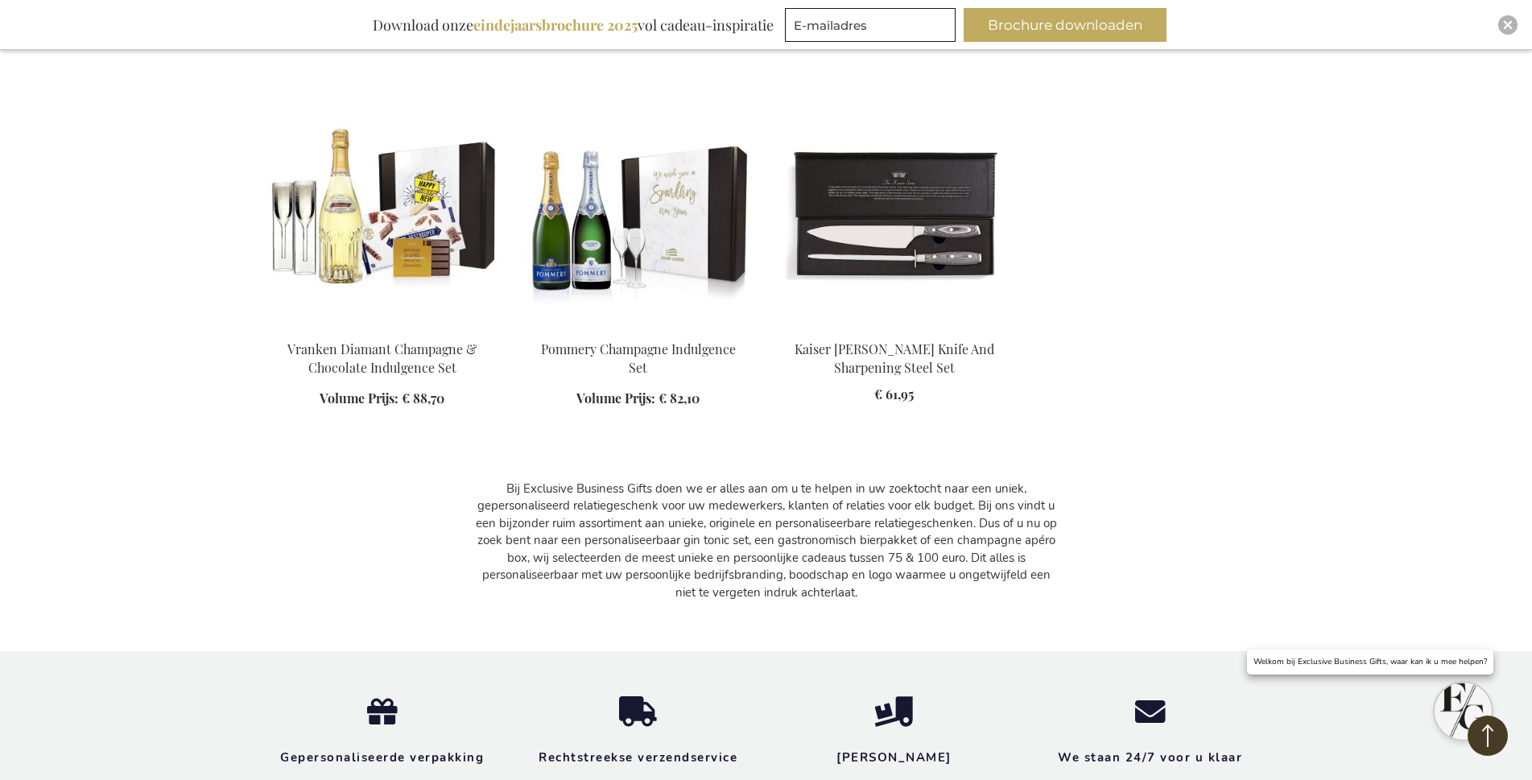
scroll to position [2093, 0]
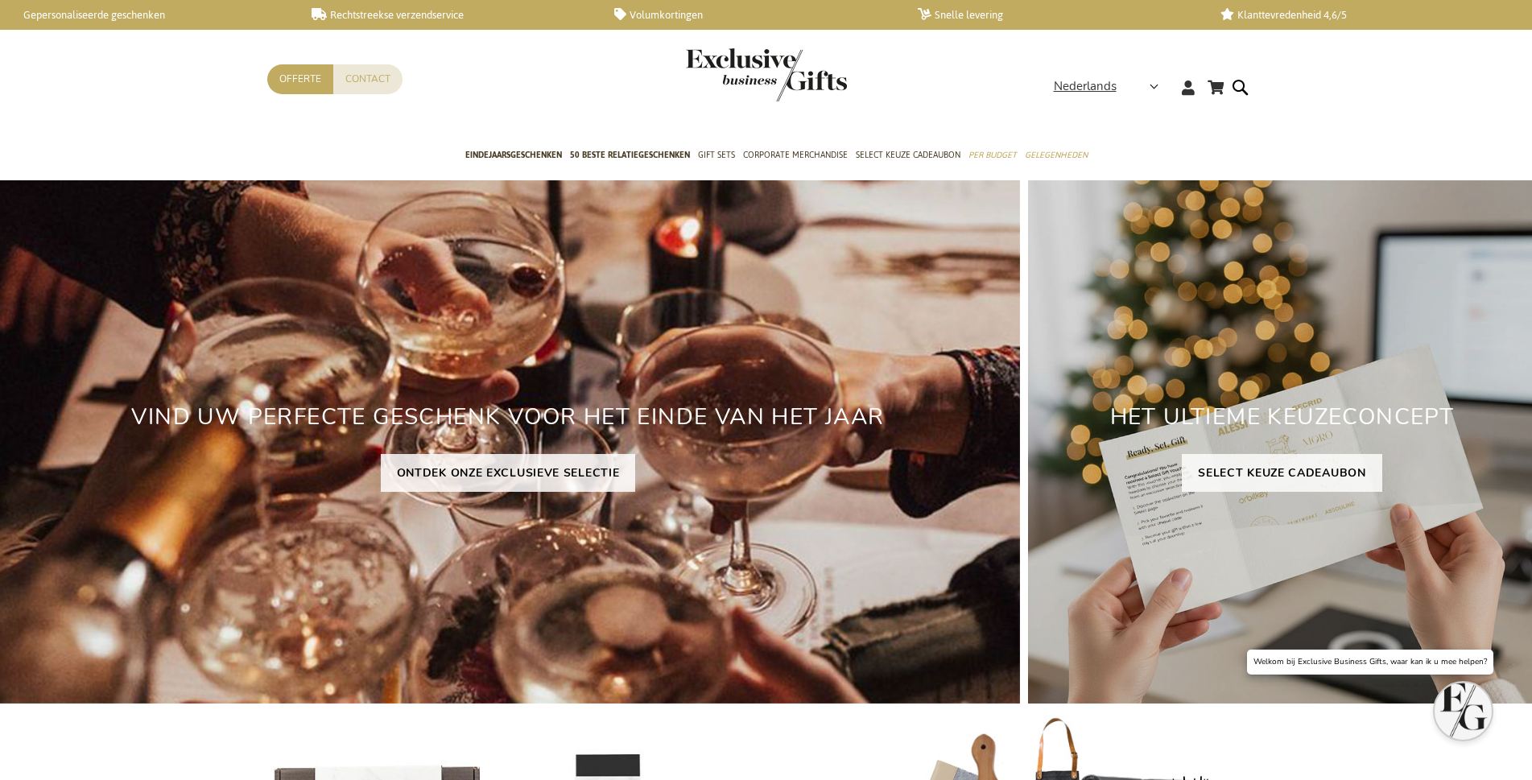
scroll to position [3572, 0]
